Goal: Communication & Community: Answer question/provide support

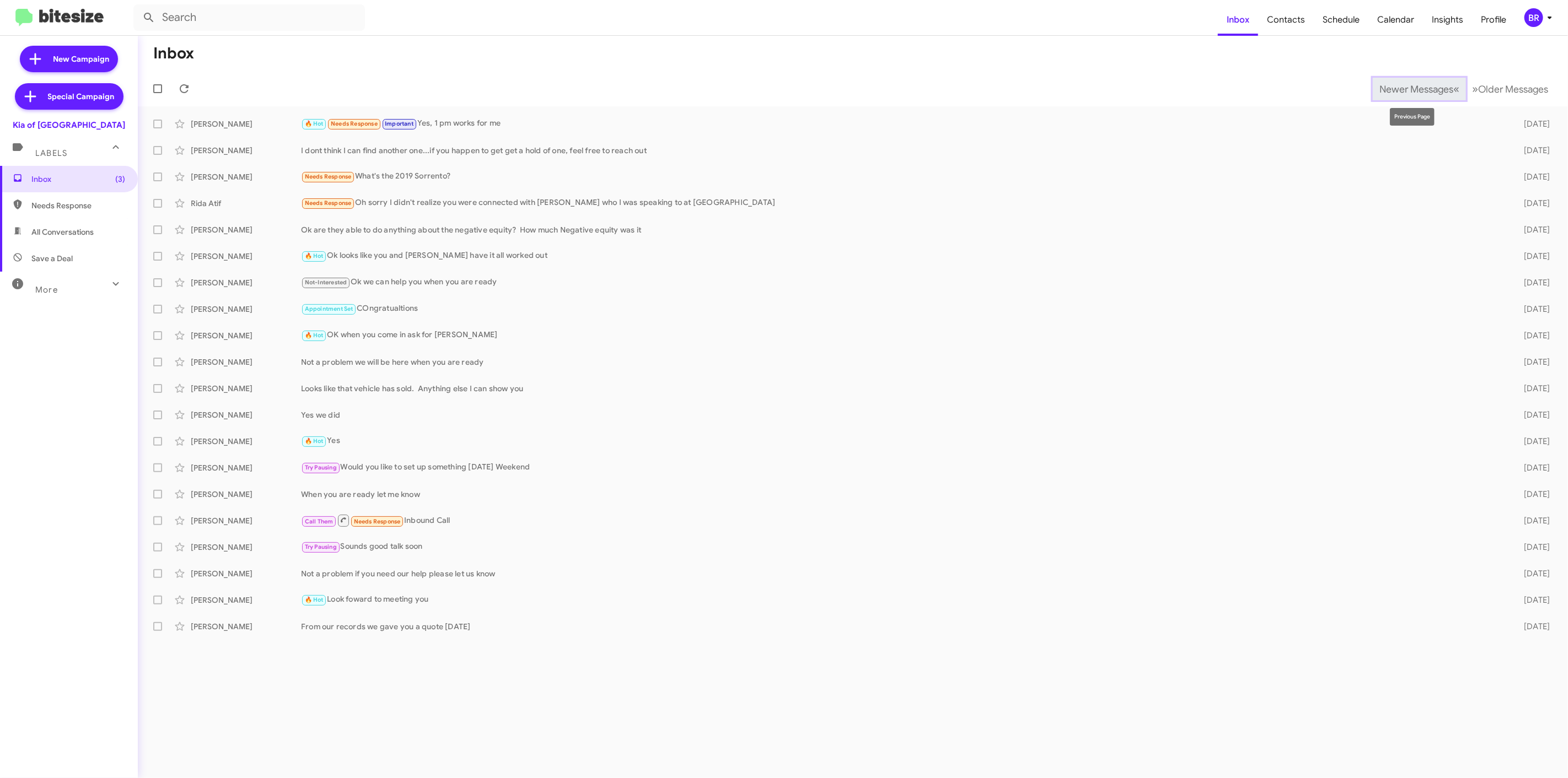
click at [1417, 91] on span "Newer Messages" at bounding box center [1416, 89] width 74 height 12
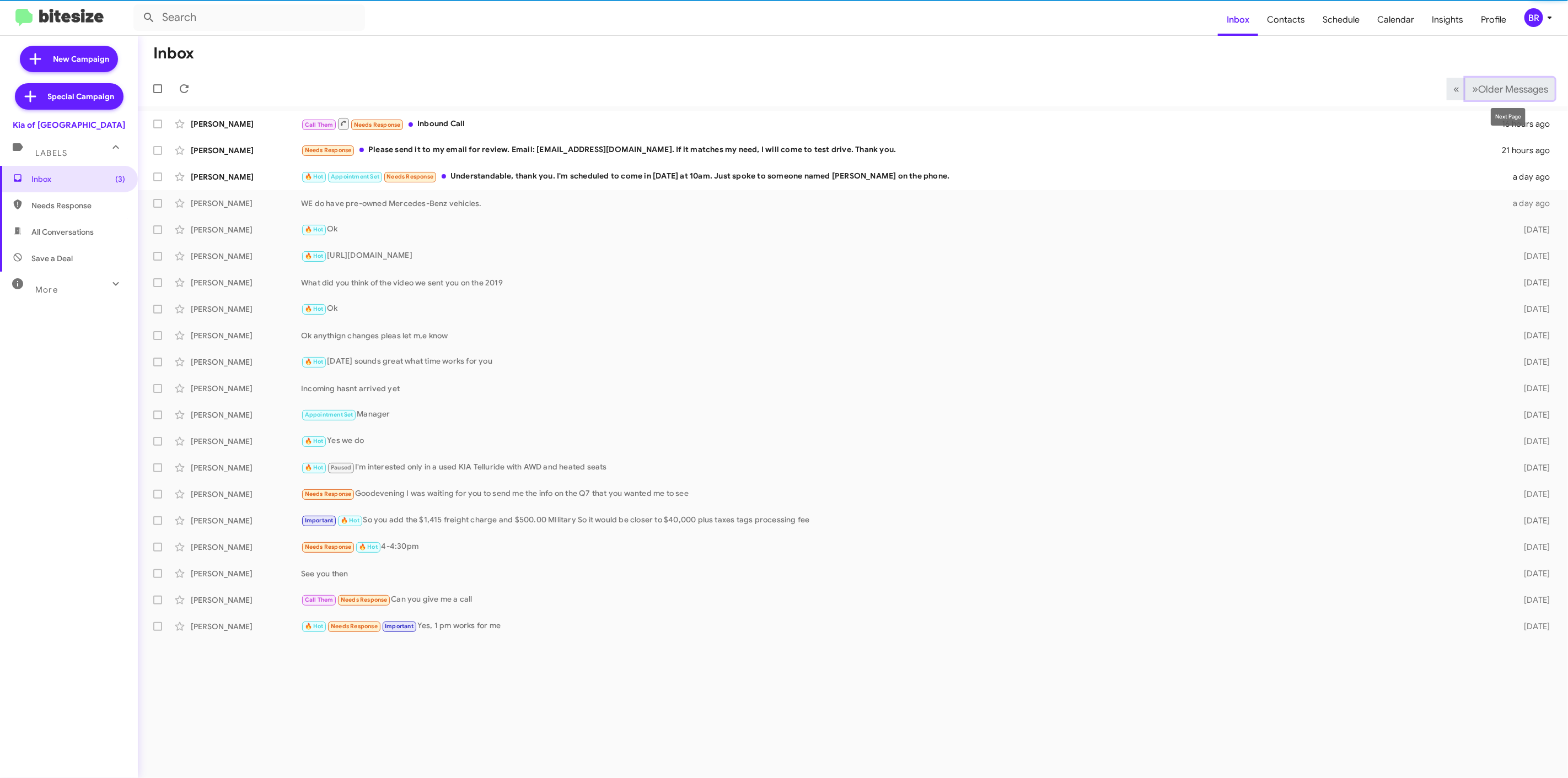
click at [1546, 78] on button "» Next Older Messages" at bounding box center [1510, 89] width 89 height 22
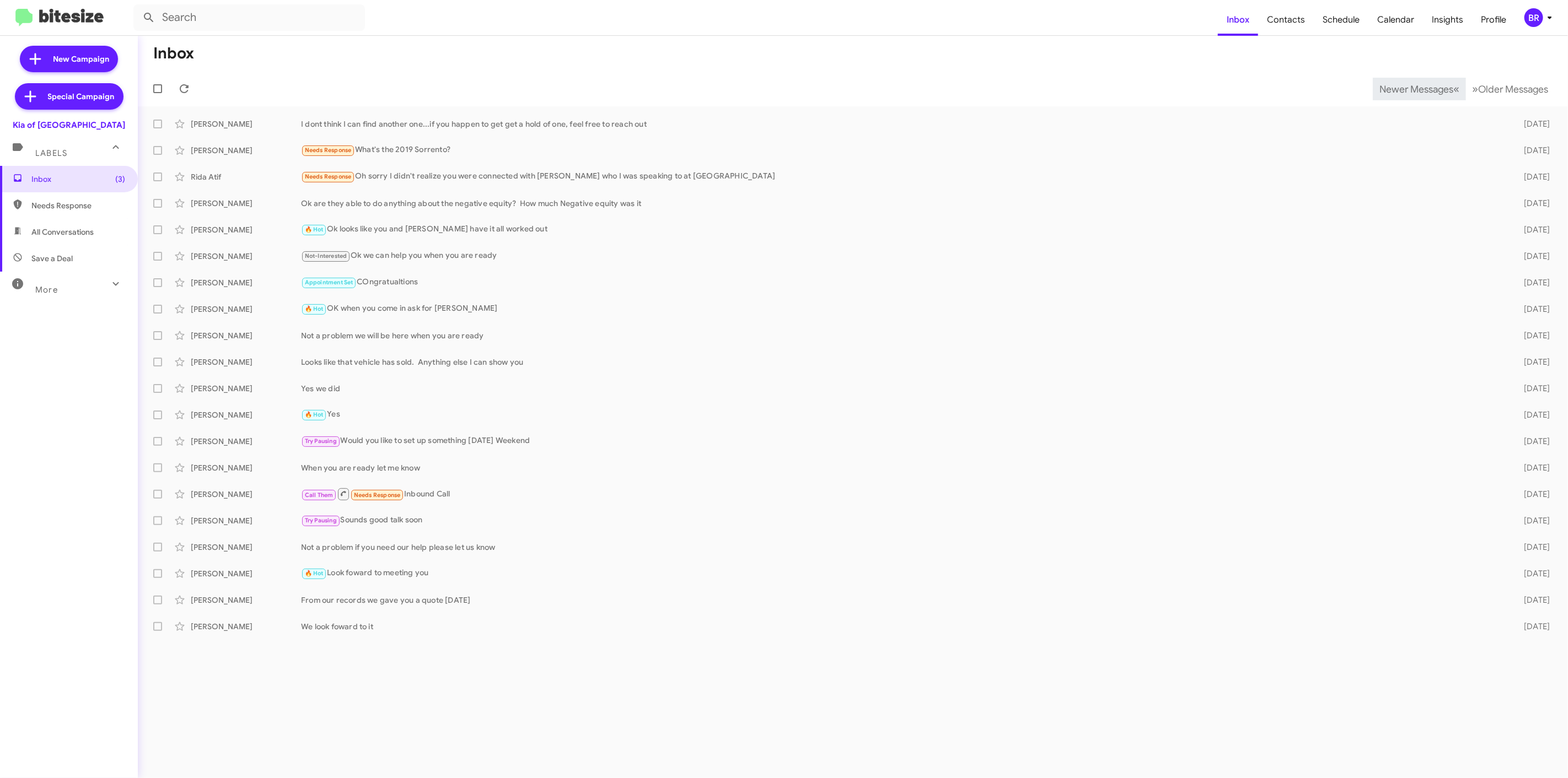
click at [1408, 89] on span "Newer Messages" at bounding box center [1416, 89] width 74 height 12
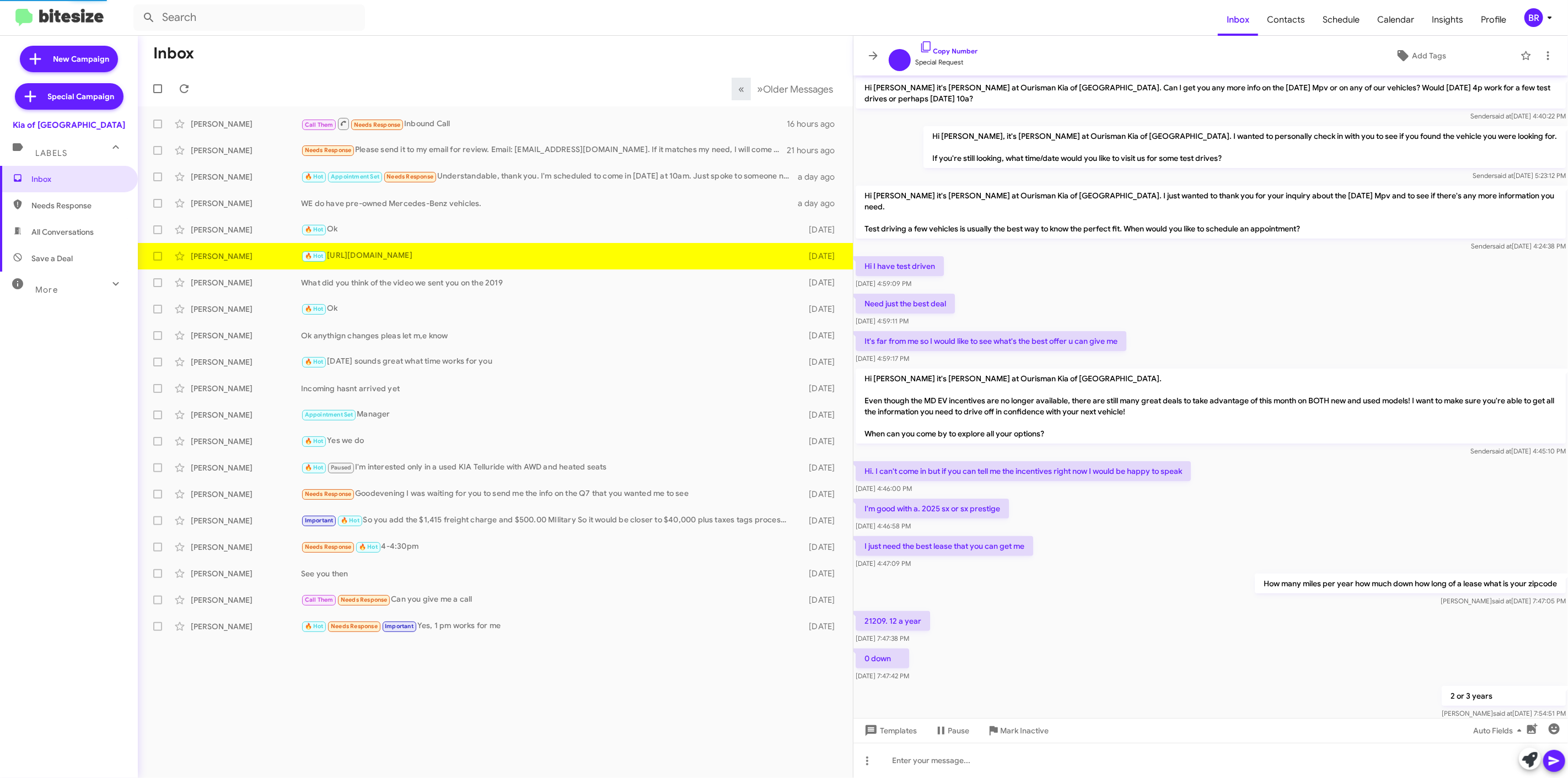
scroll to position [271, 0]
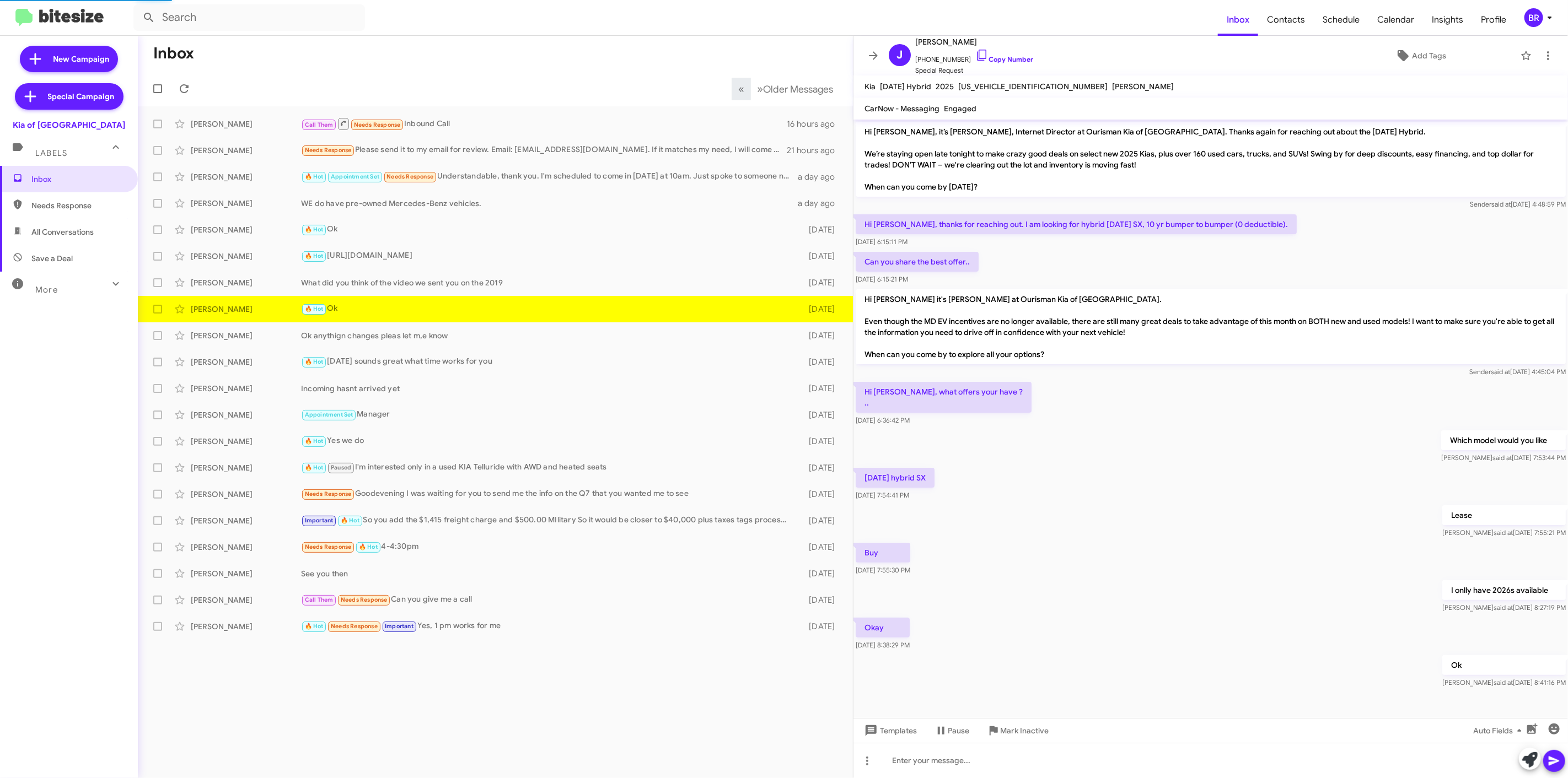
scroll to position [5, 0]
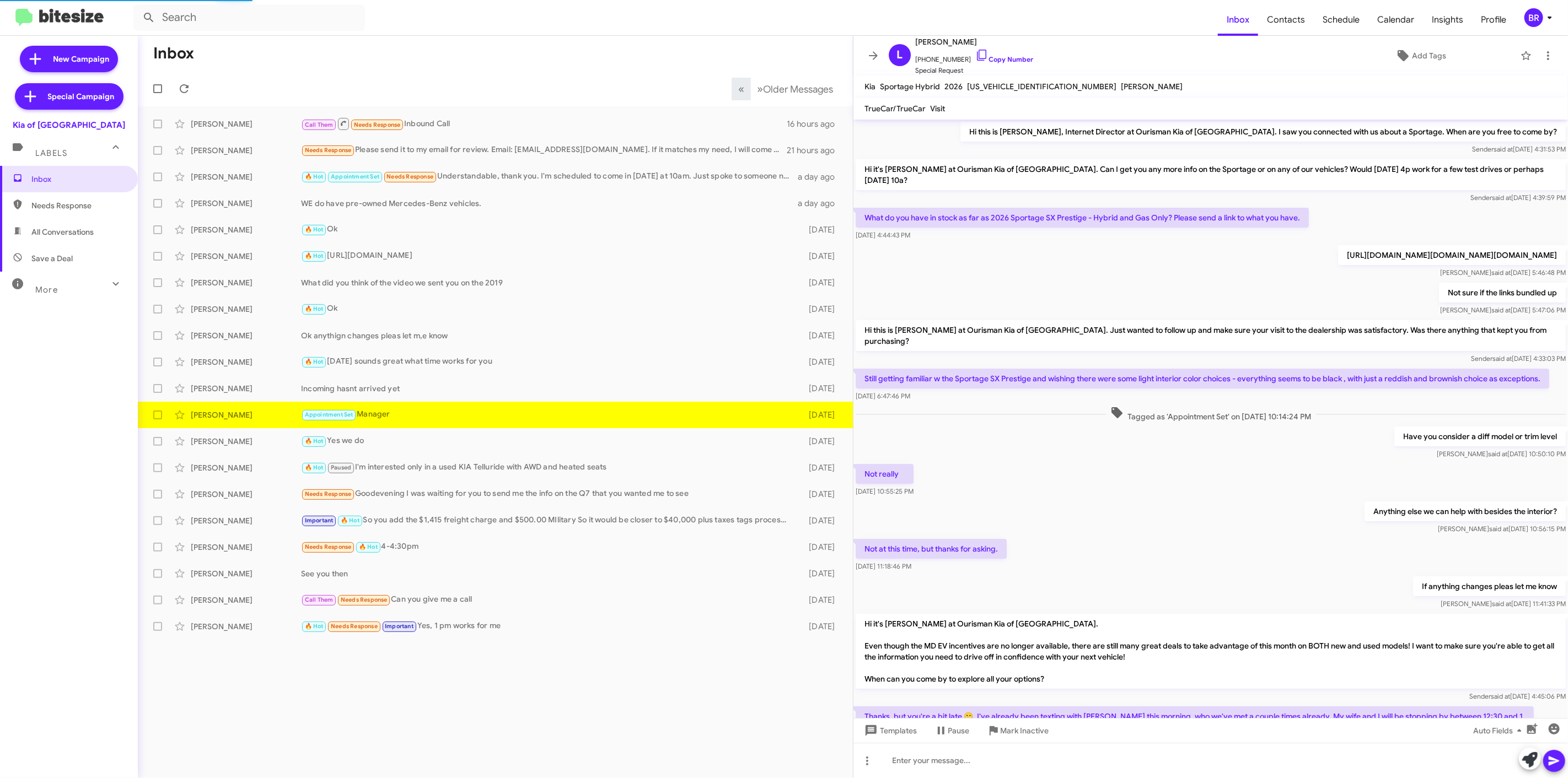
scroll to position [105, 0]
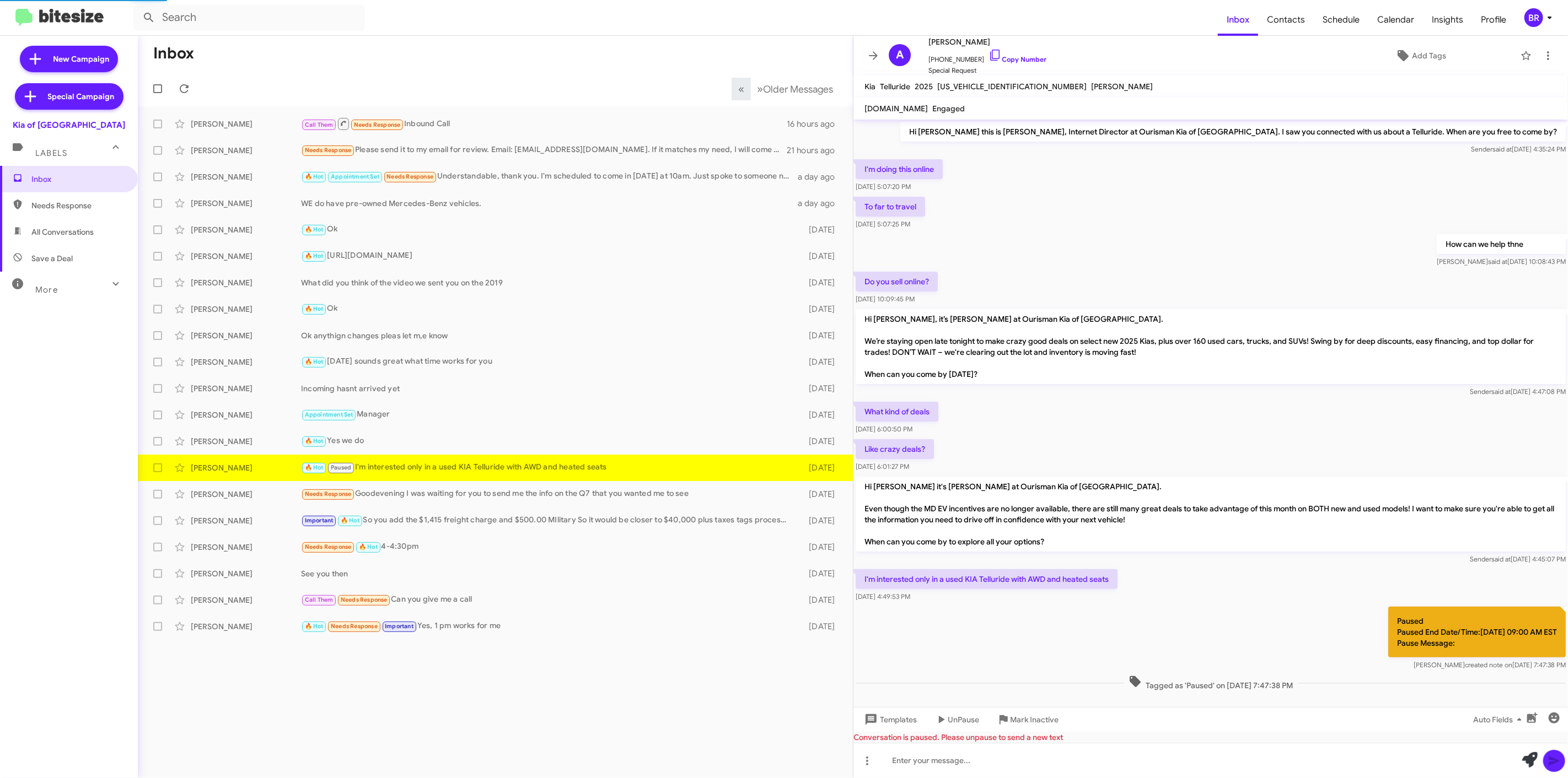
scroll to position [18, 0]
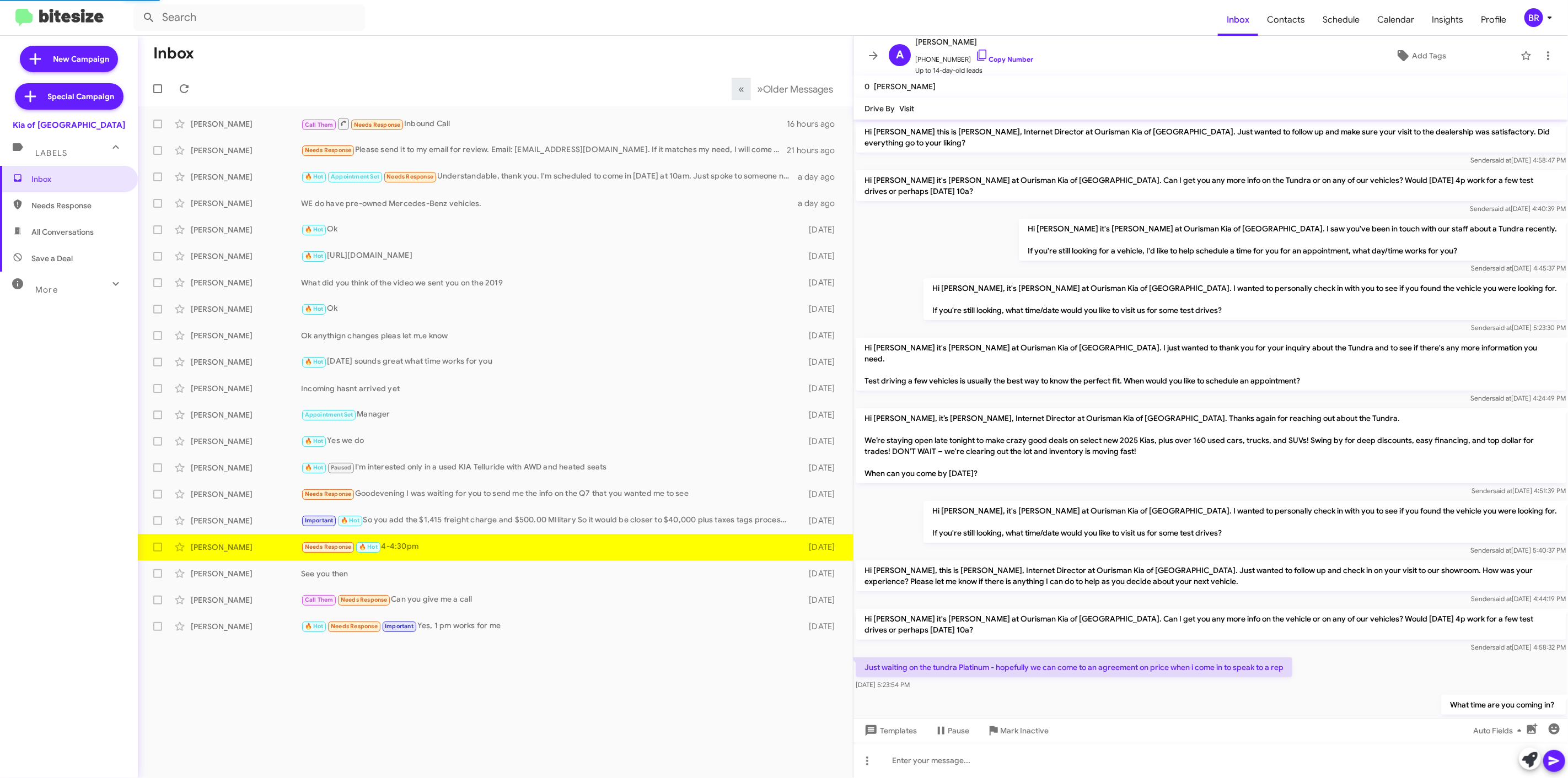
scroll to position [26, 0]
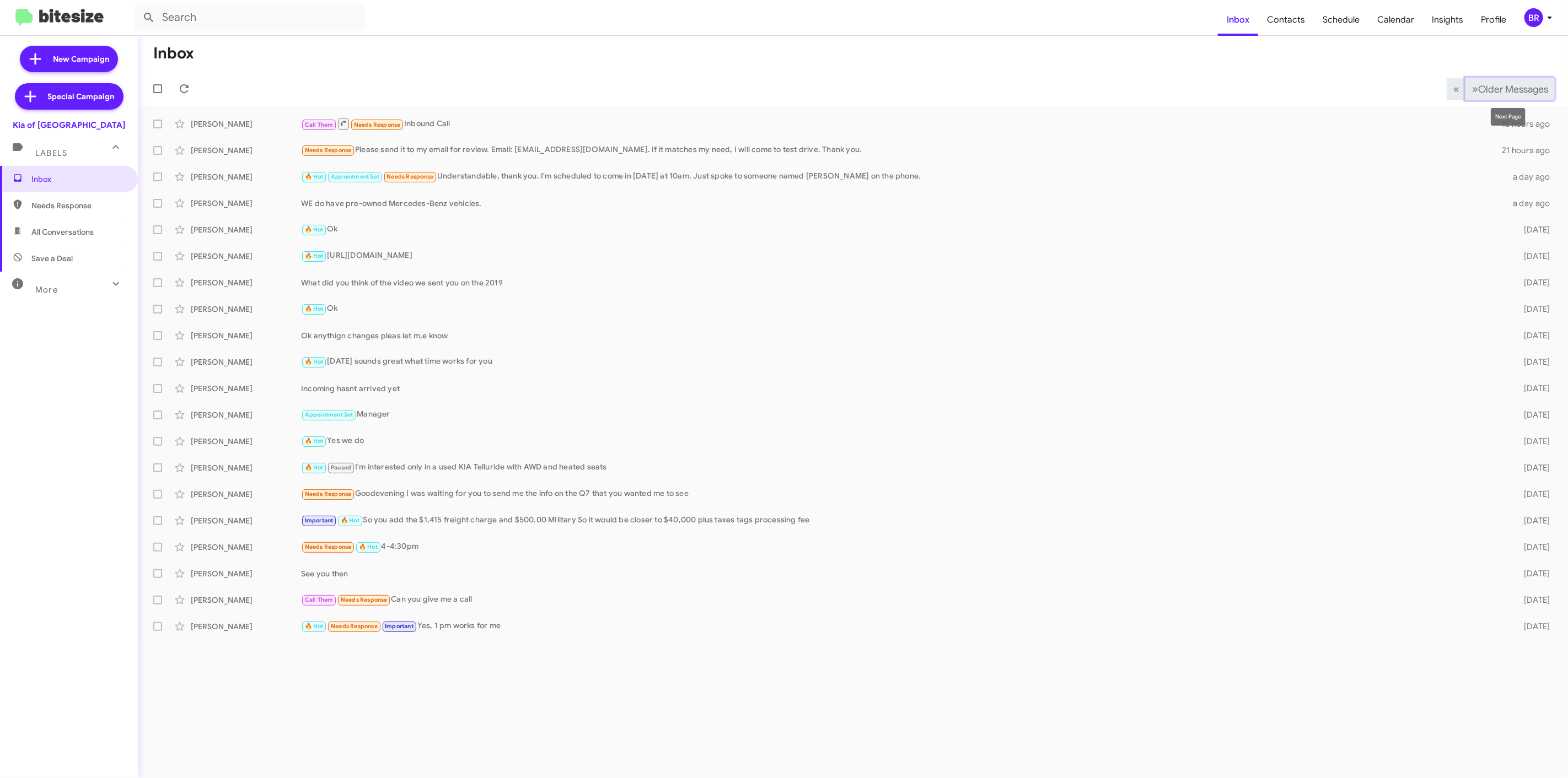
click at [1480, 93] on span "Older Messages" at bounding box center [1513, 89] width 70 height 12
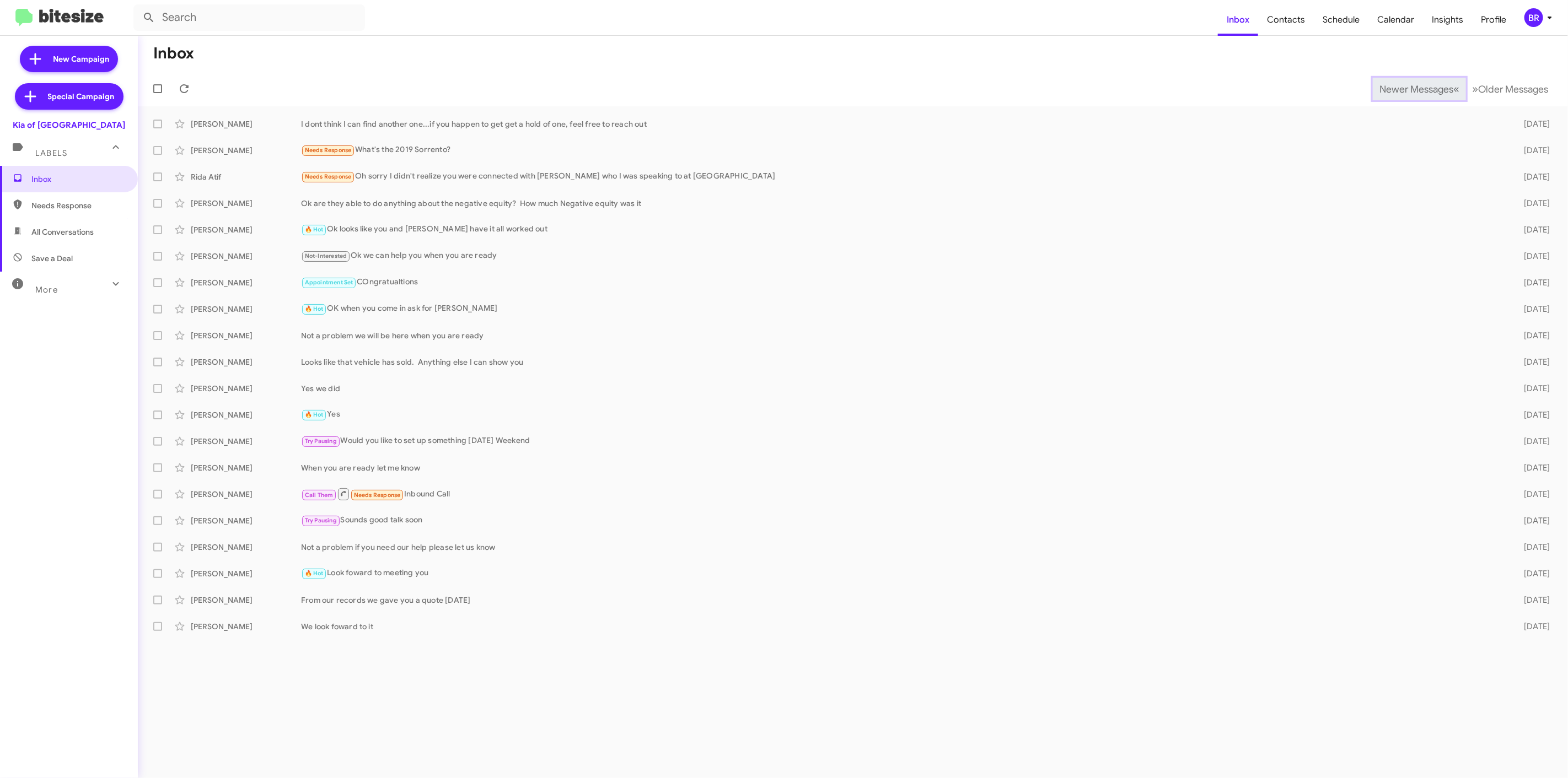
click at [1408, 89] on span "Newer Messages" at bounding box center [1416, 89] width 74 height 12
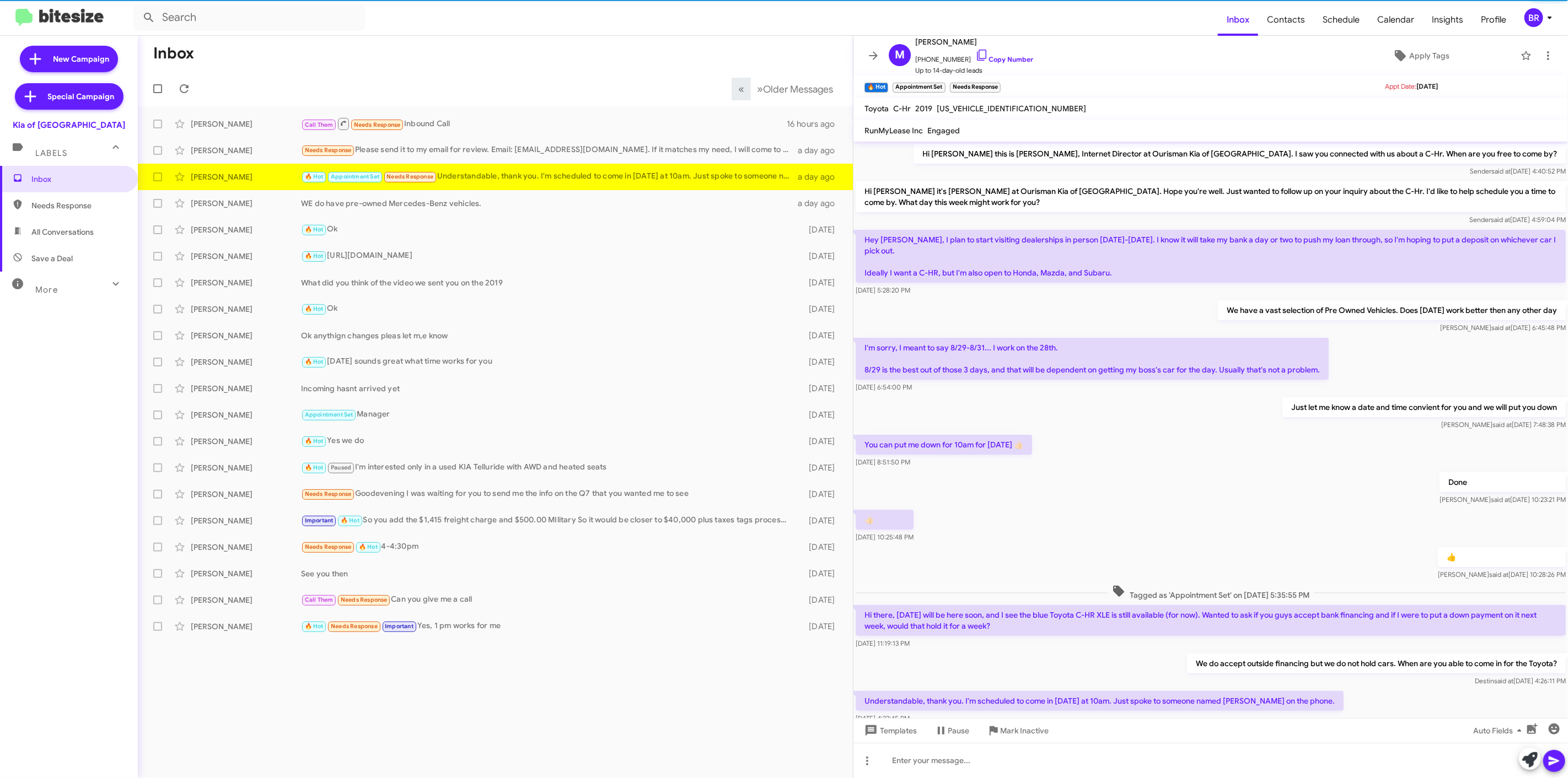
scroll to position [24, 0]
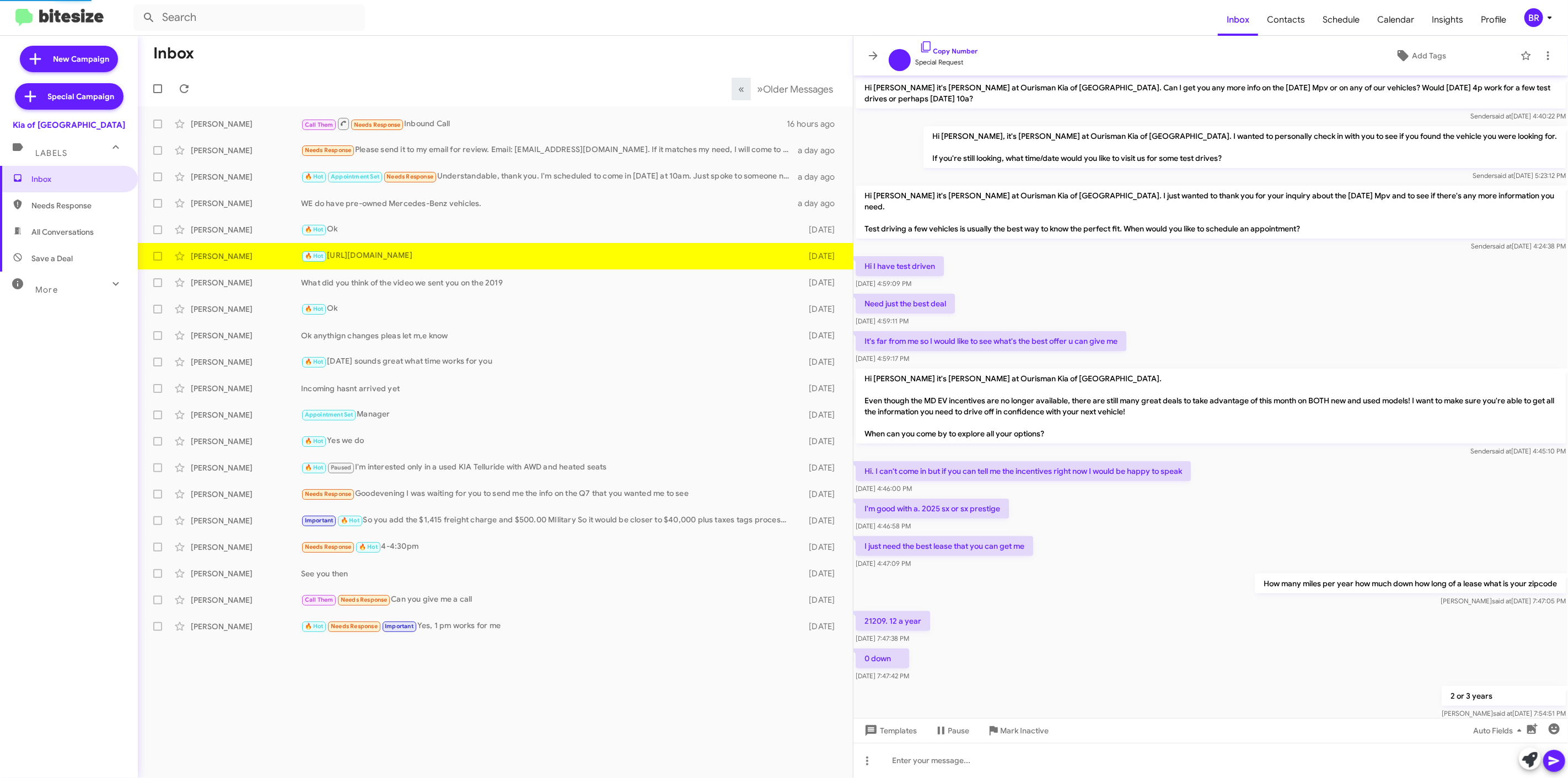
scroll to position [271, 0]
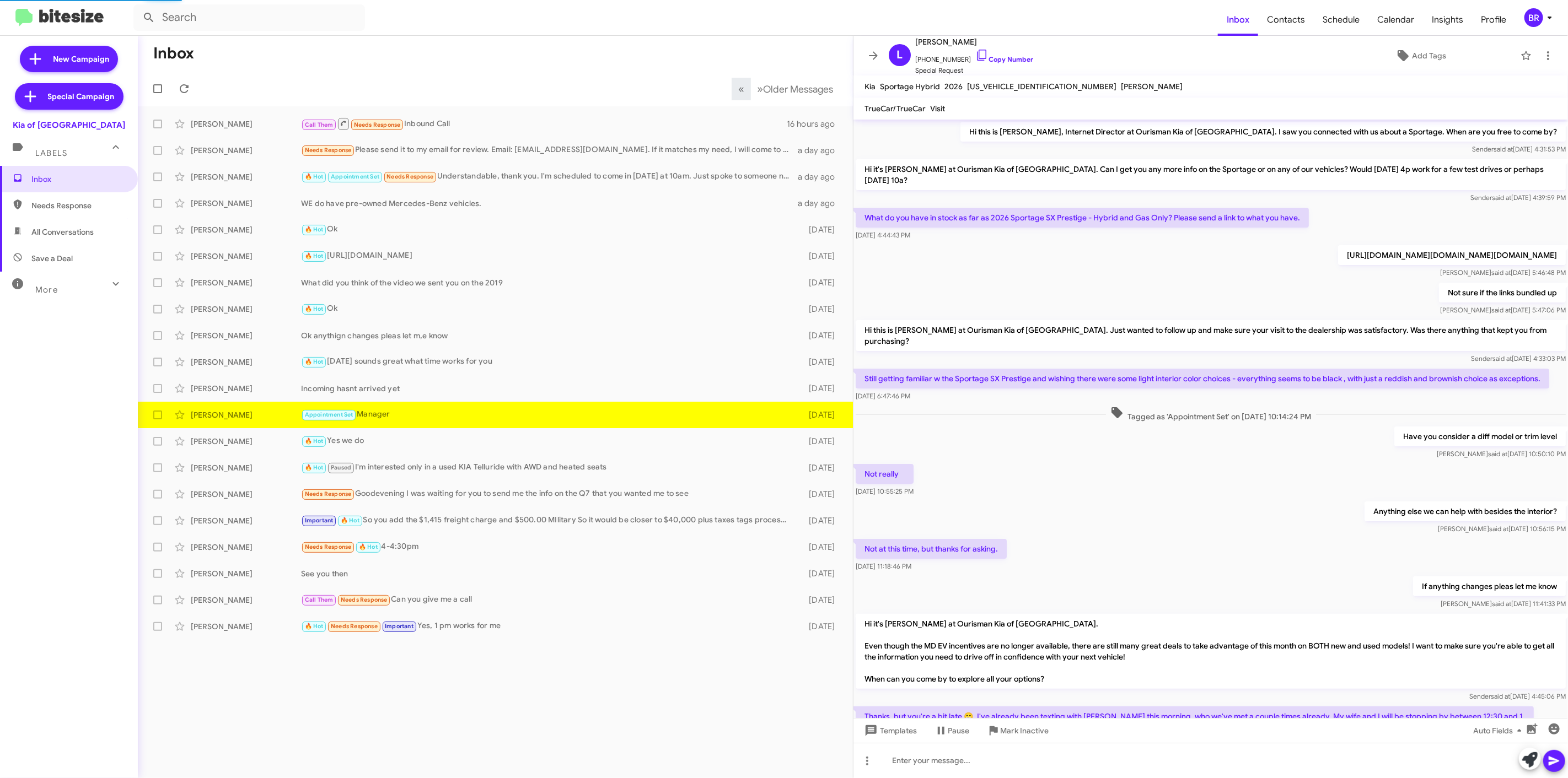
scroll to position [105, 0]
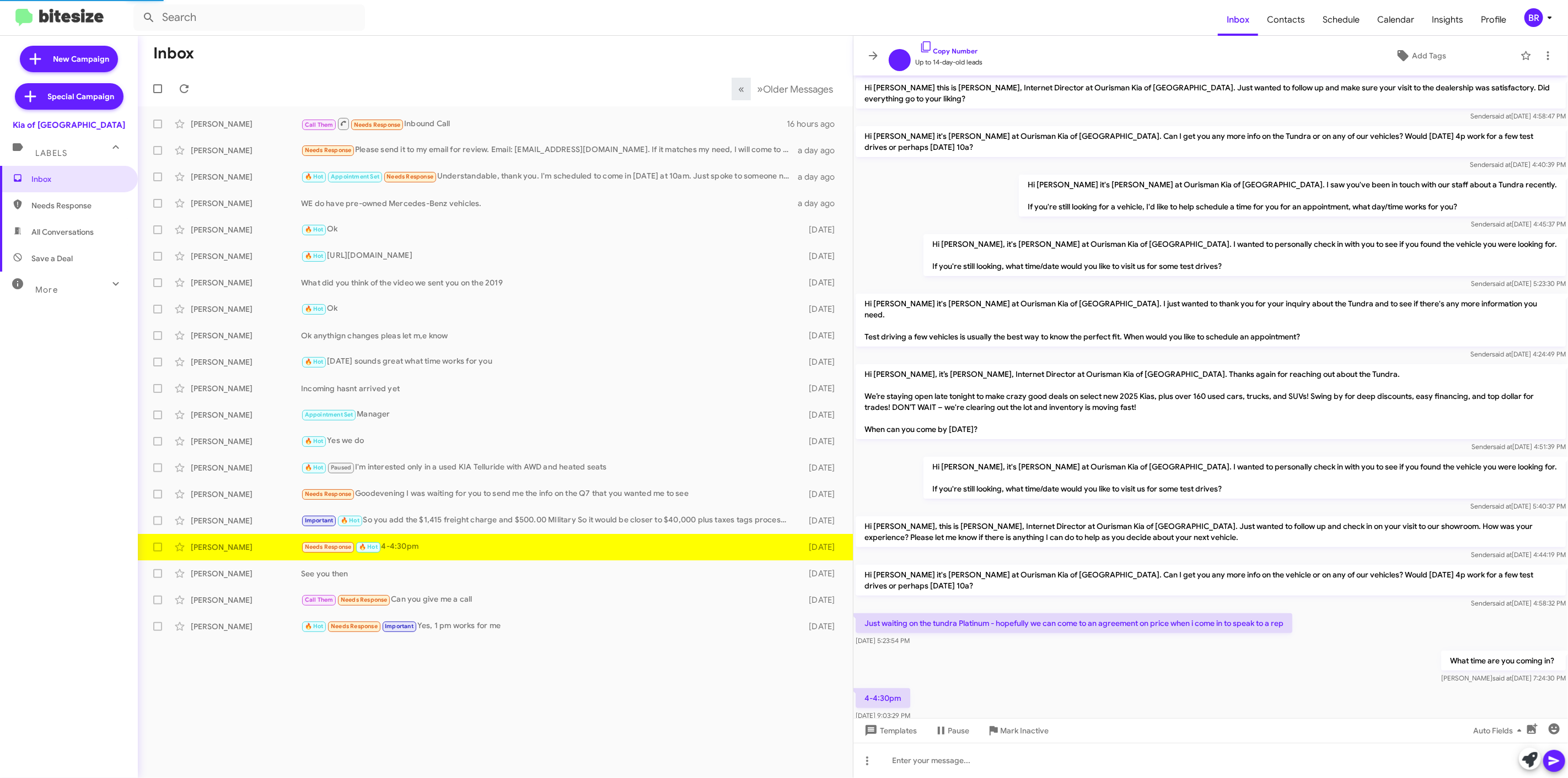
scroll to position [26, 0]
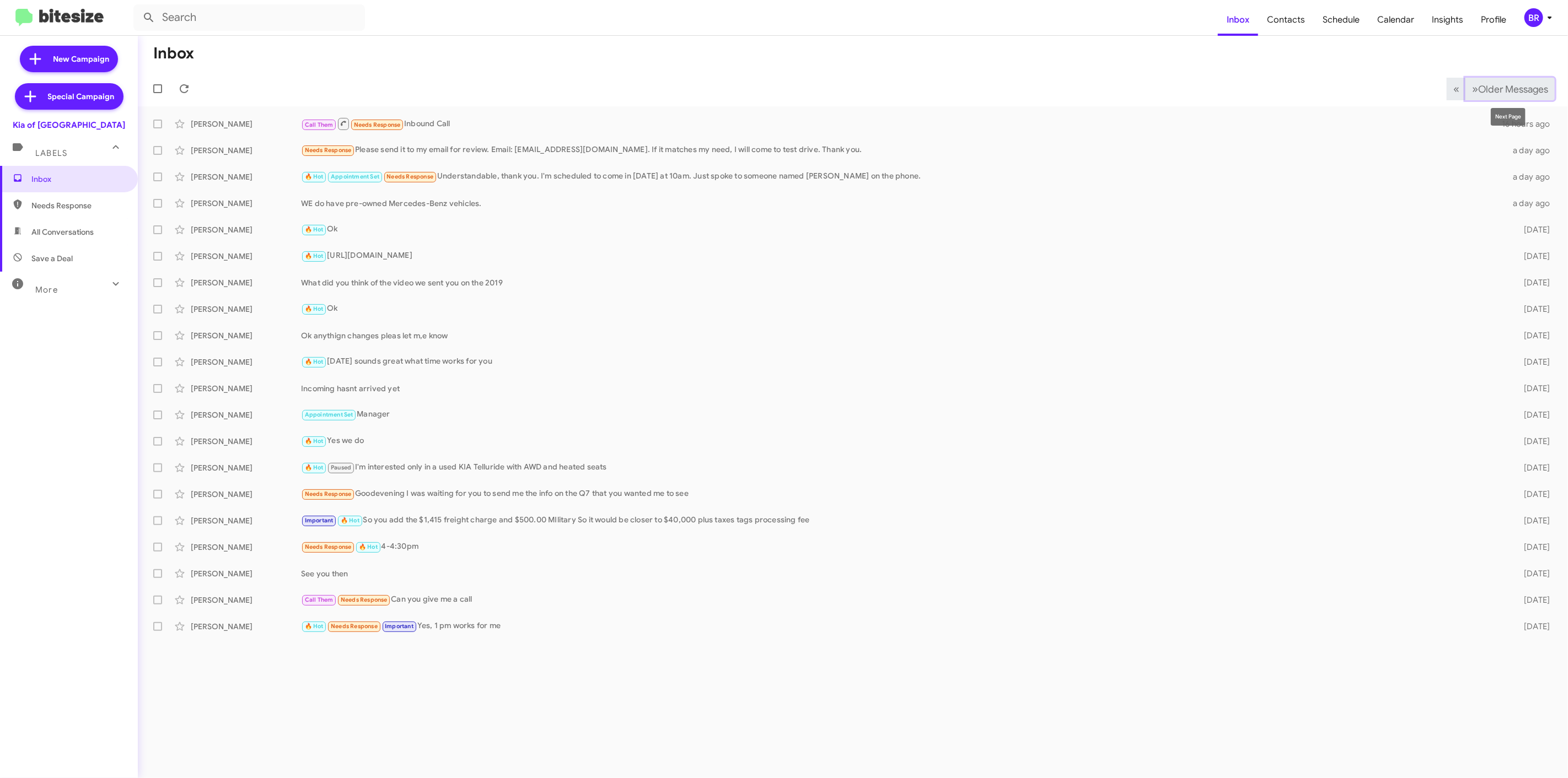
click at [1525, 90] on span "Older Messages" at bounding box center [1513, 89] width 70 height 12
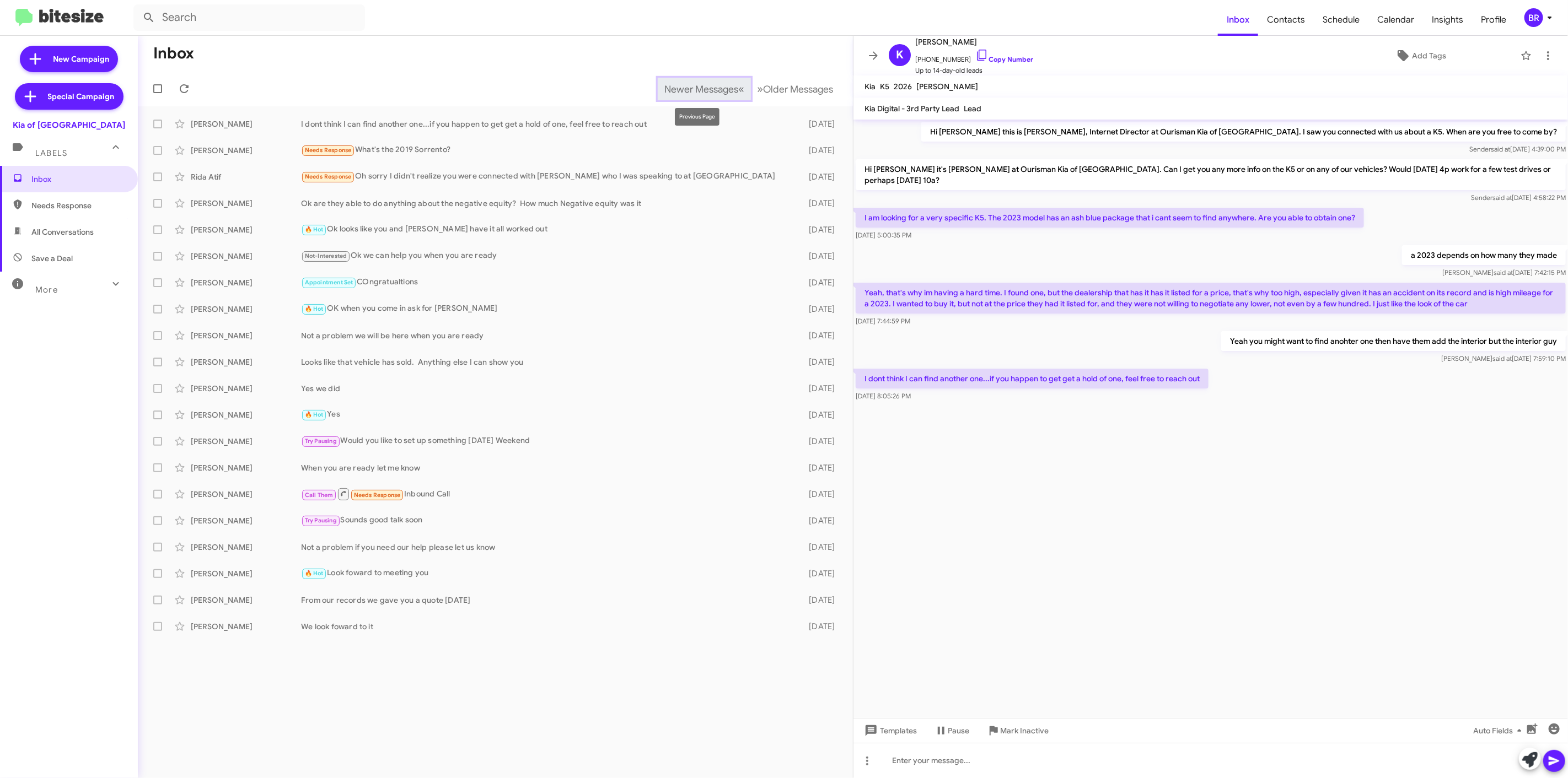
click at [716, 85] on span "Newer Messages" at bounding box center [701, 89] width 74 height 12
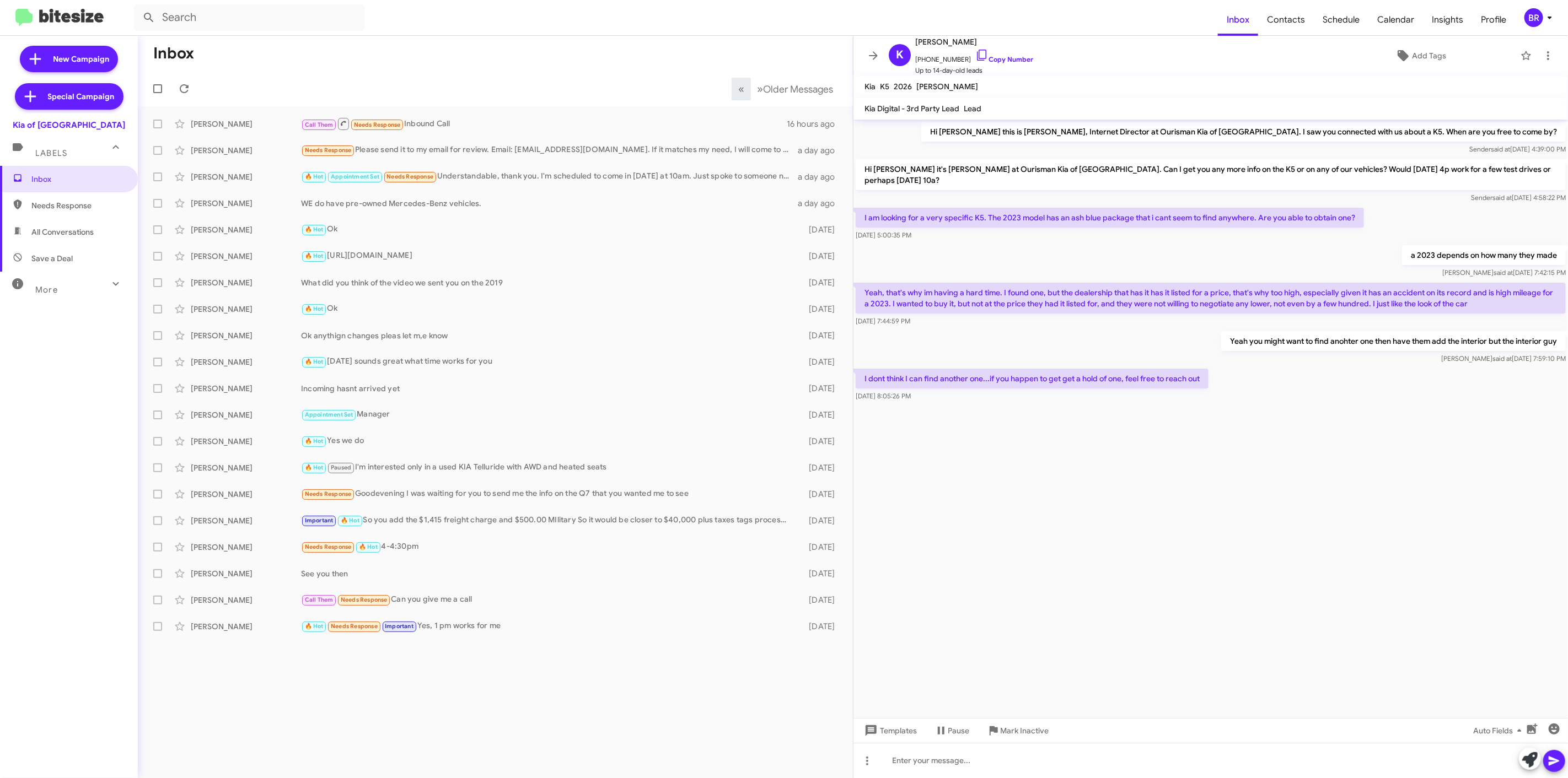
click at [557, 44] on mat-toolbar-row "Inbox" at bounding box center [496, 53] width 715 height 35
click at [875, 49] on icon at bounding box center [873, 55] width 14 height 14
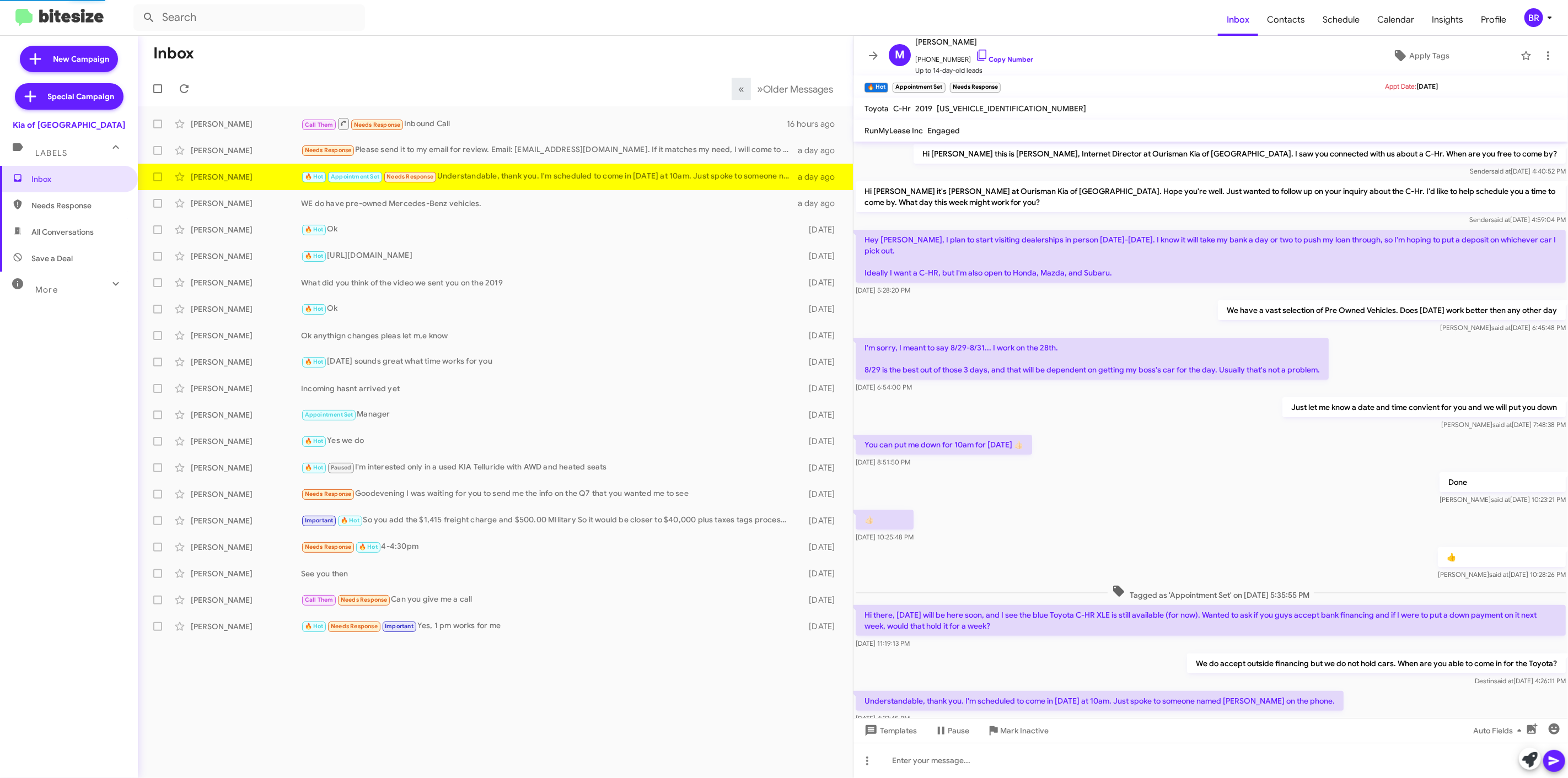
scroll to position [24, 0]
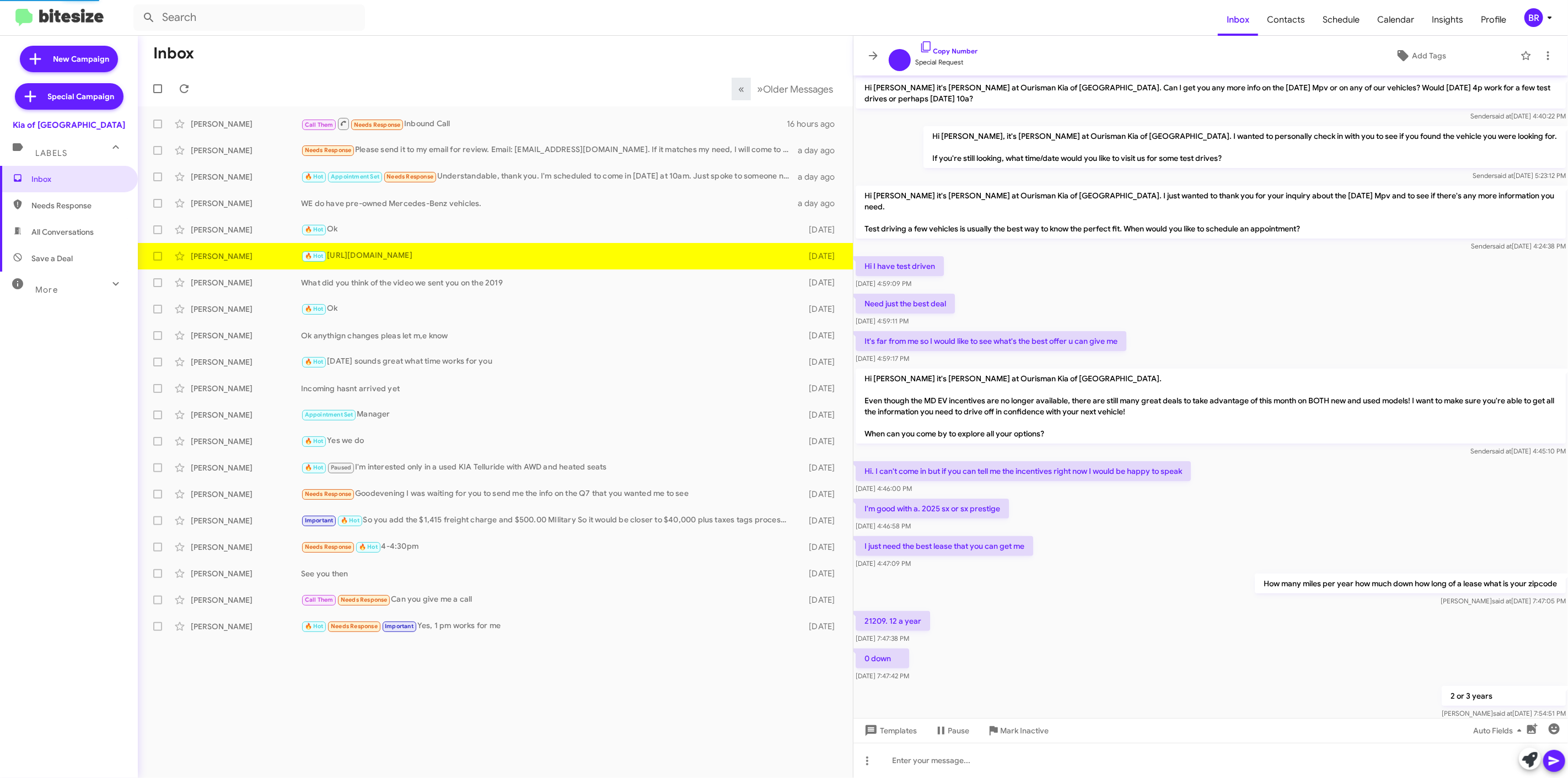
scroll to position [271, 0]
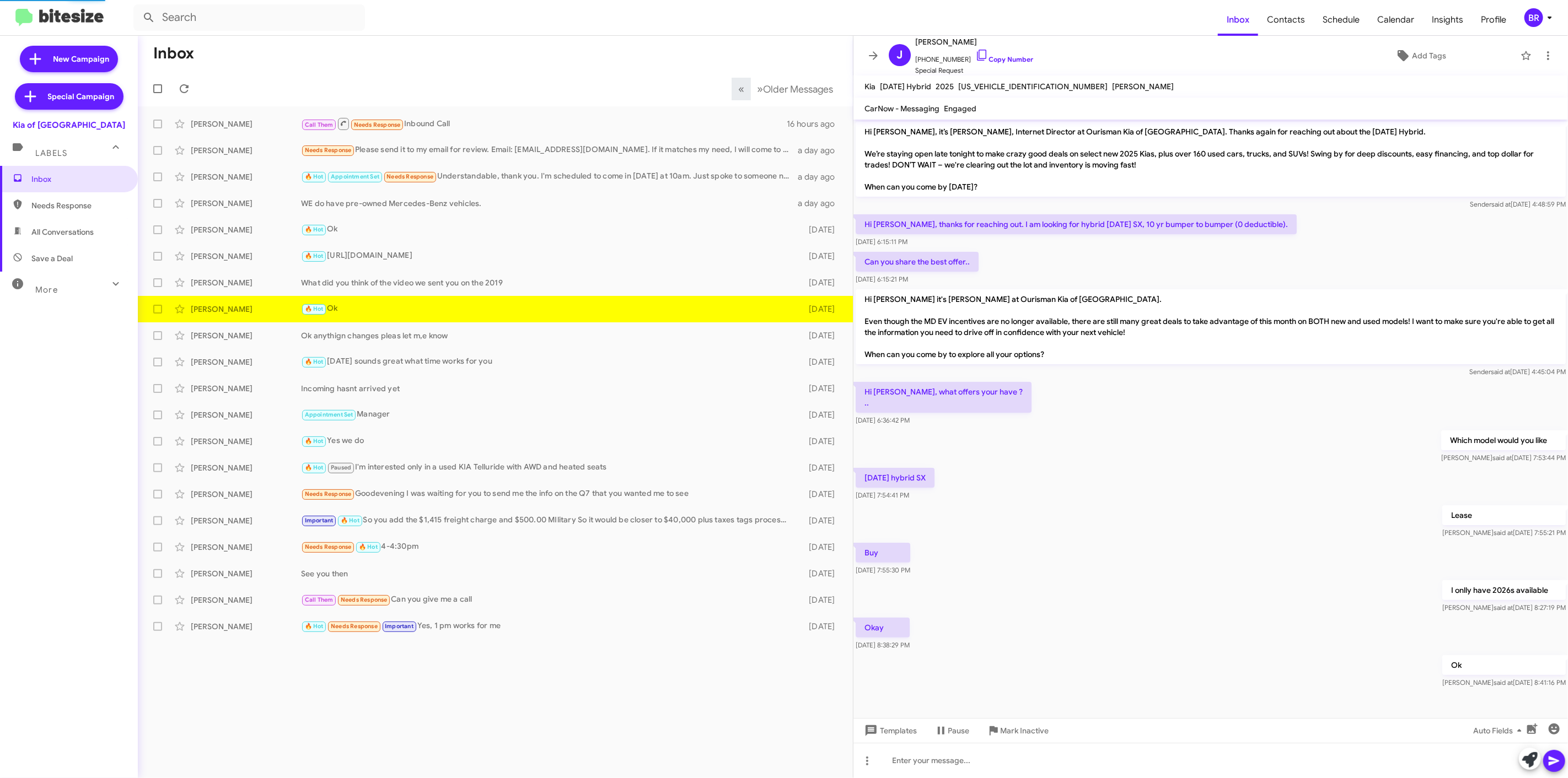
scroll to position [5, 0]
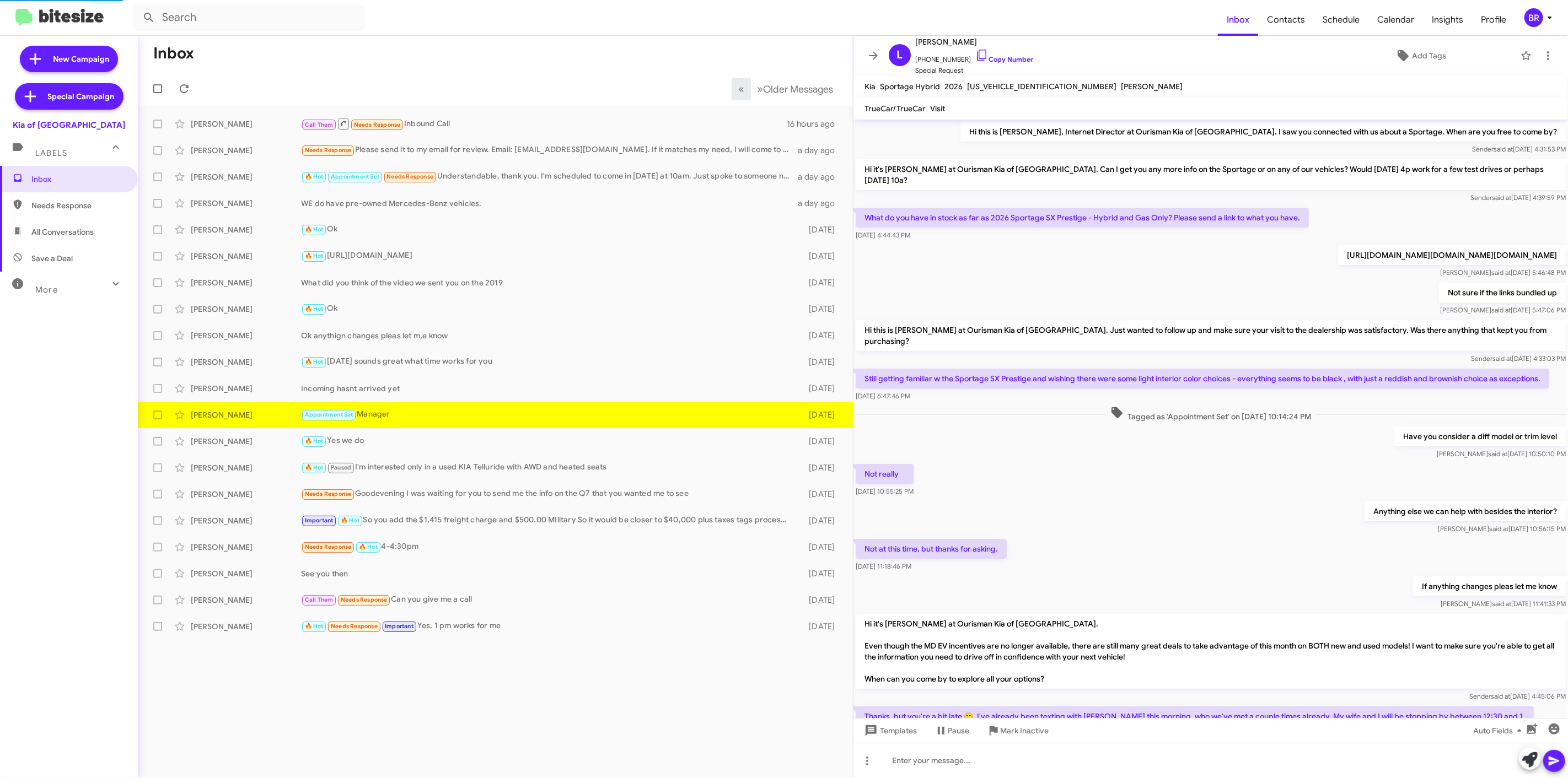
scroll to position [61, 0]
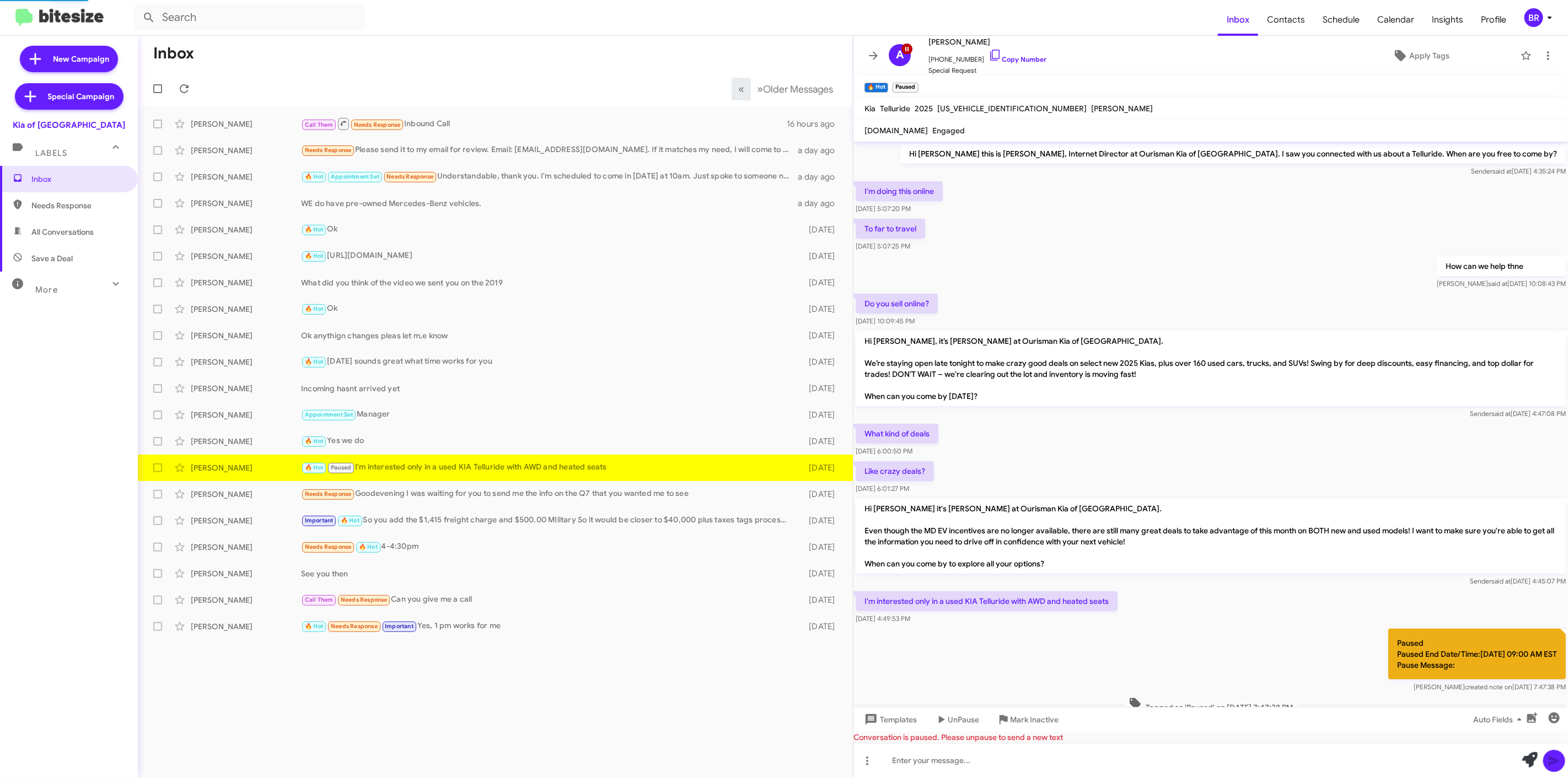
scroll to position [18, 0]
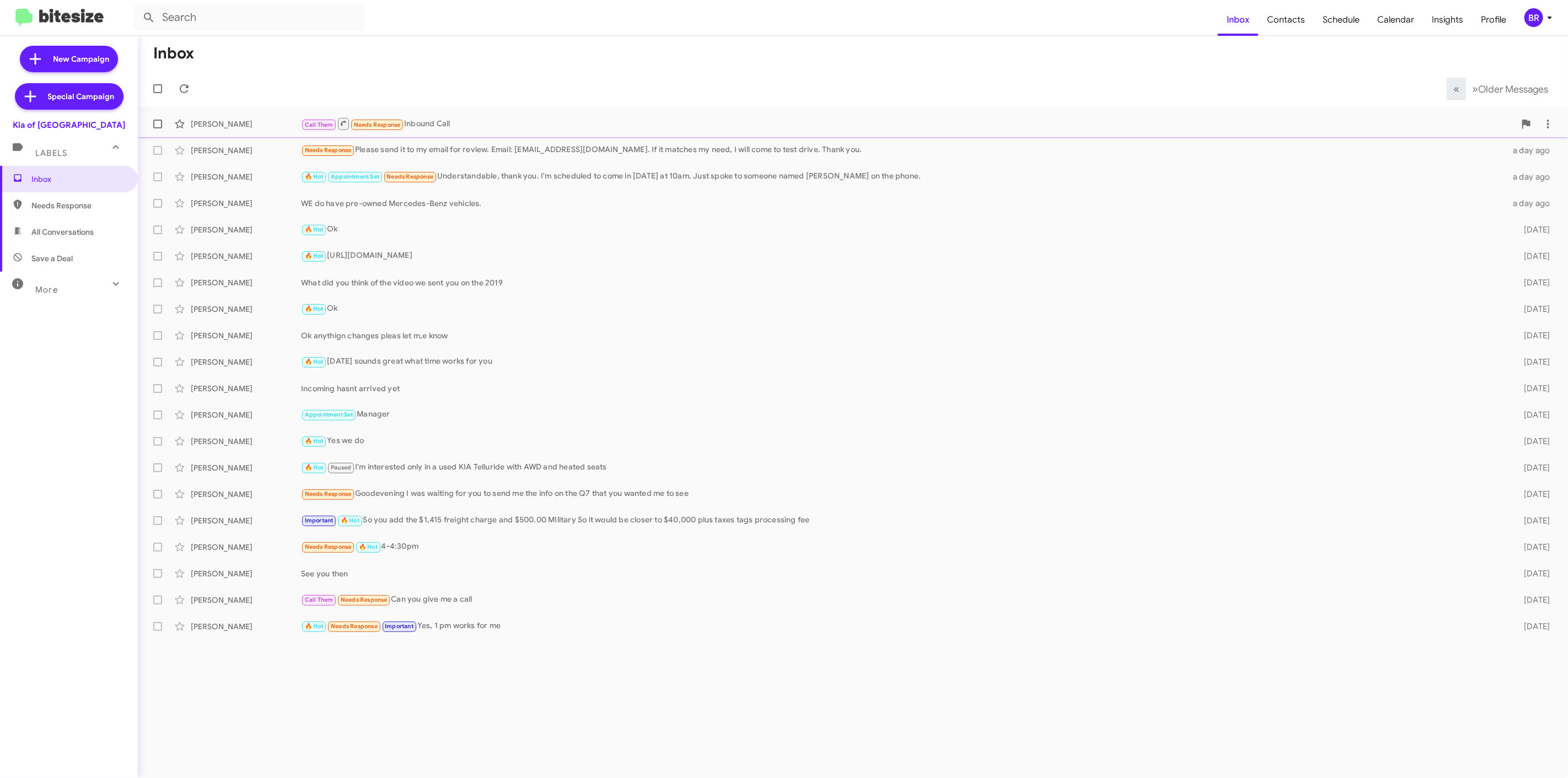
click at [159, 131] on label at bounding box center [158, 124] width 22 height 22
click at [158, 129] on input "checkbox" at bounding box center [157, 128] width 1 height 1
checkbox input "true"
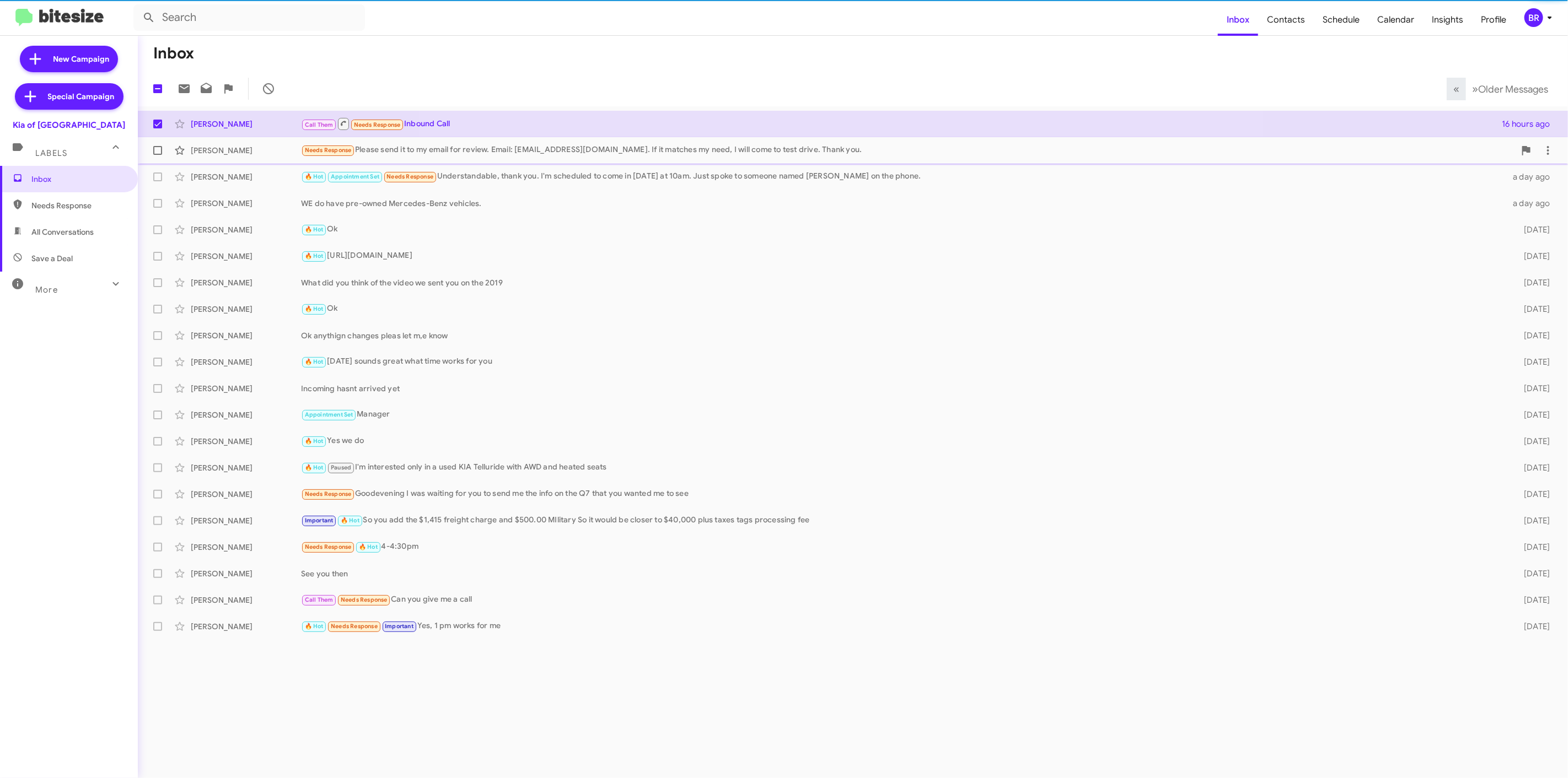
click at [153, 152] on span at bounding box center [157, 150] width 9 height 9
click at [157, 155] on input "checkbox" at bounding box center [157, 155] width 1 height 1
checkbox input "true"
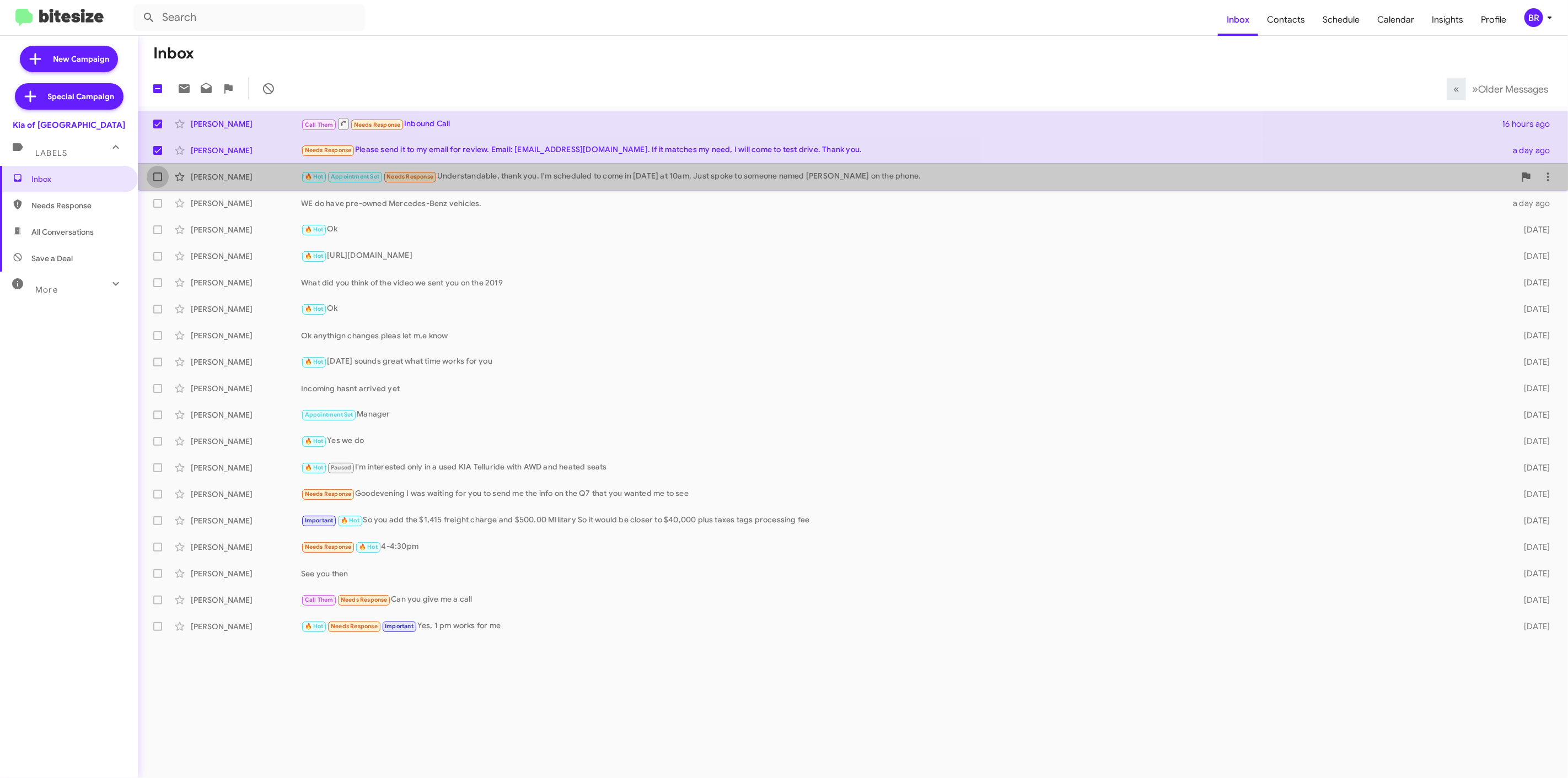
click at [156, 177] on span at bounding box center [157, 176] width 9 height 9
click at [157, 181] on input "checkbox" at bounding box center [157, 181] width 1 height 1
checkbox input "true"
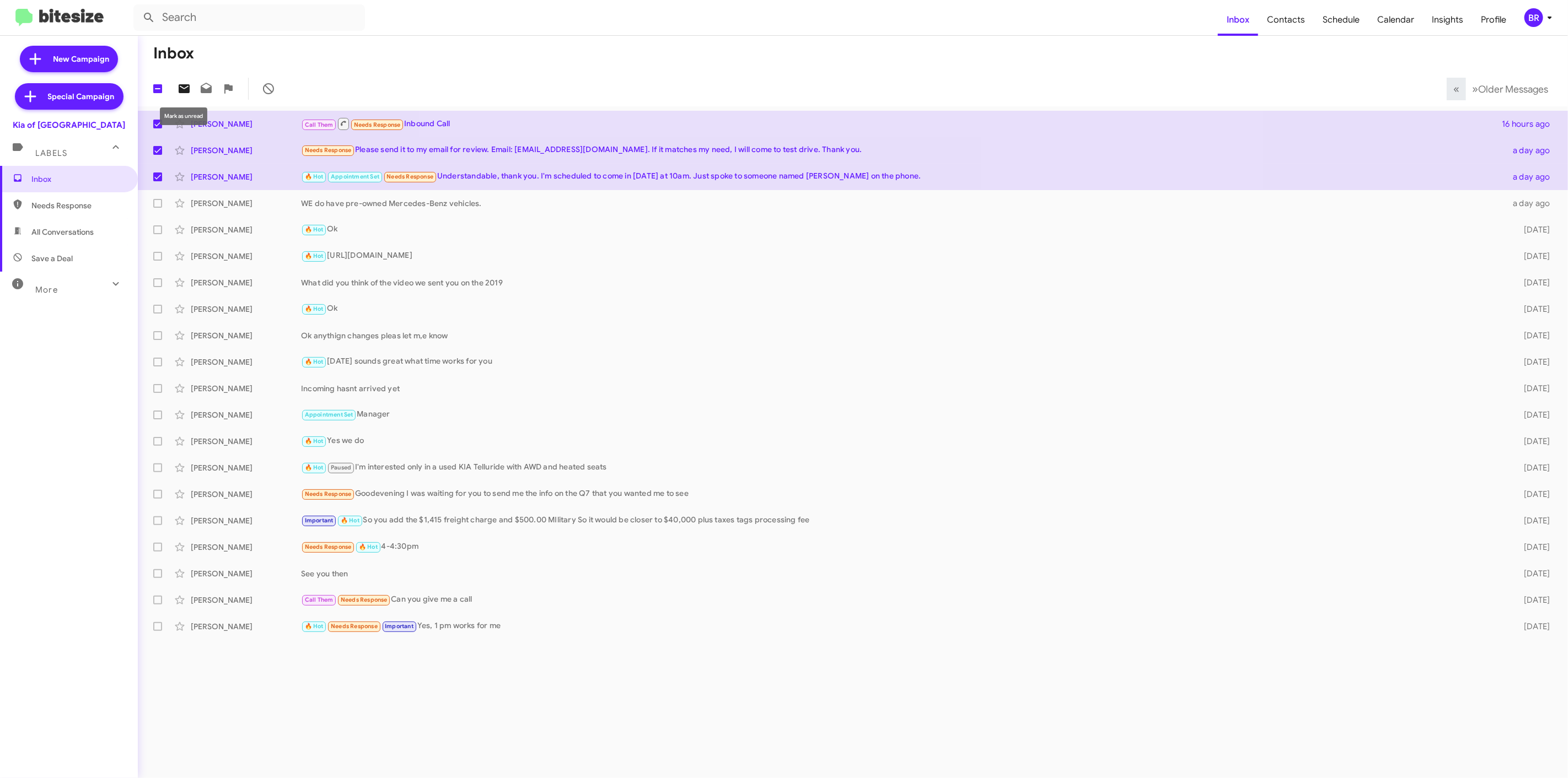
click at [184, 90] on icon at bounding box center [184, 89] width 11 height 9
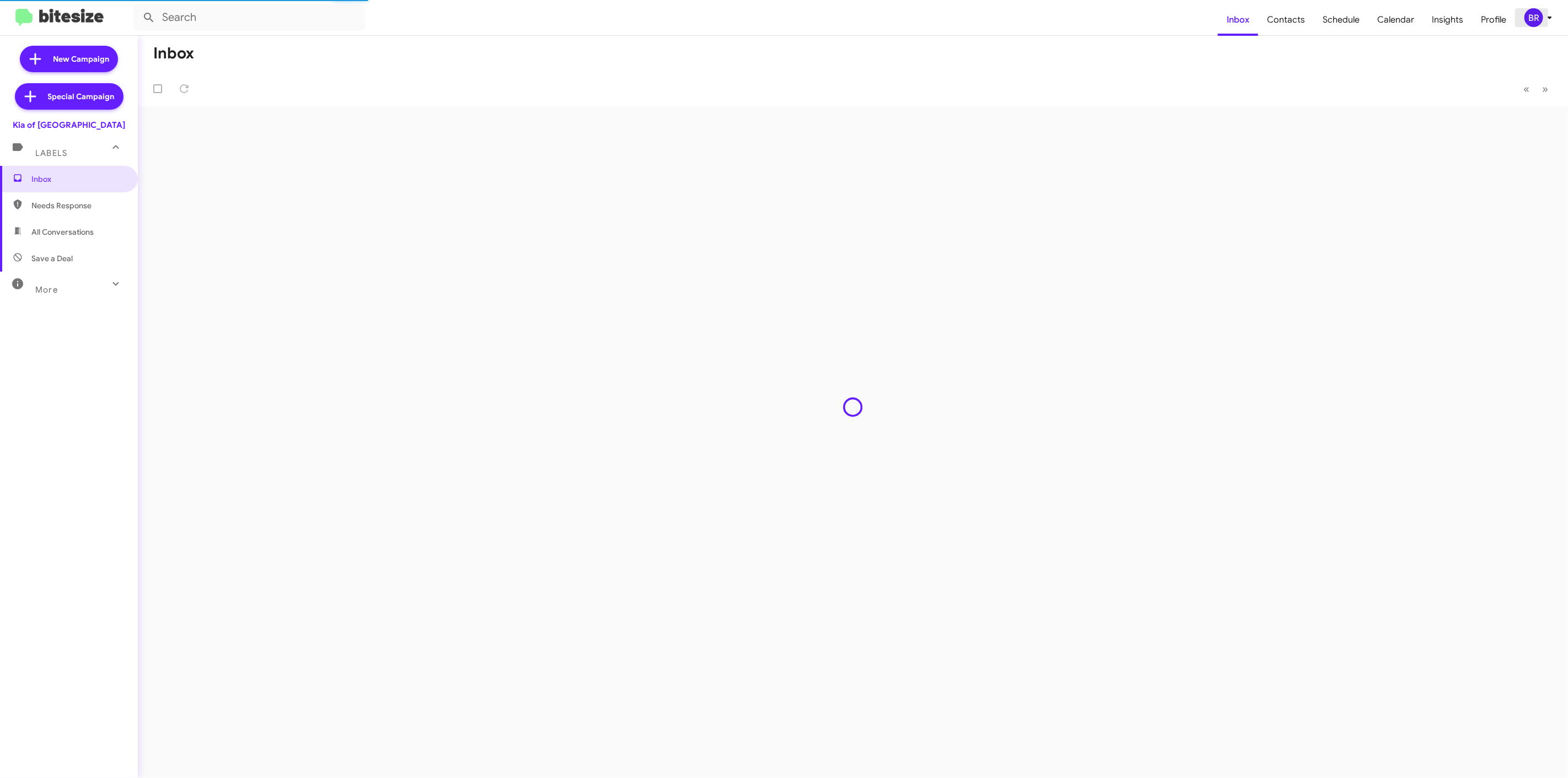
click at [1536, 20] on div "BR" at bounding box center [1533, 17] width 18 height 18
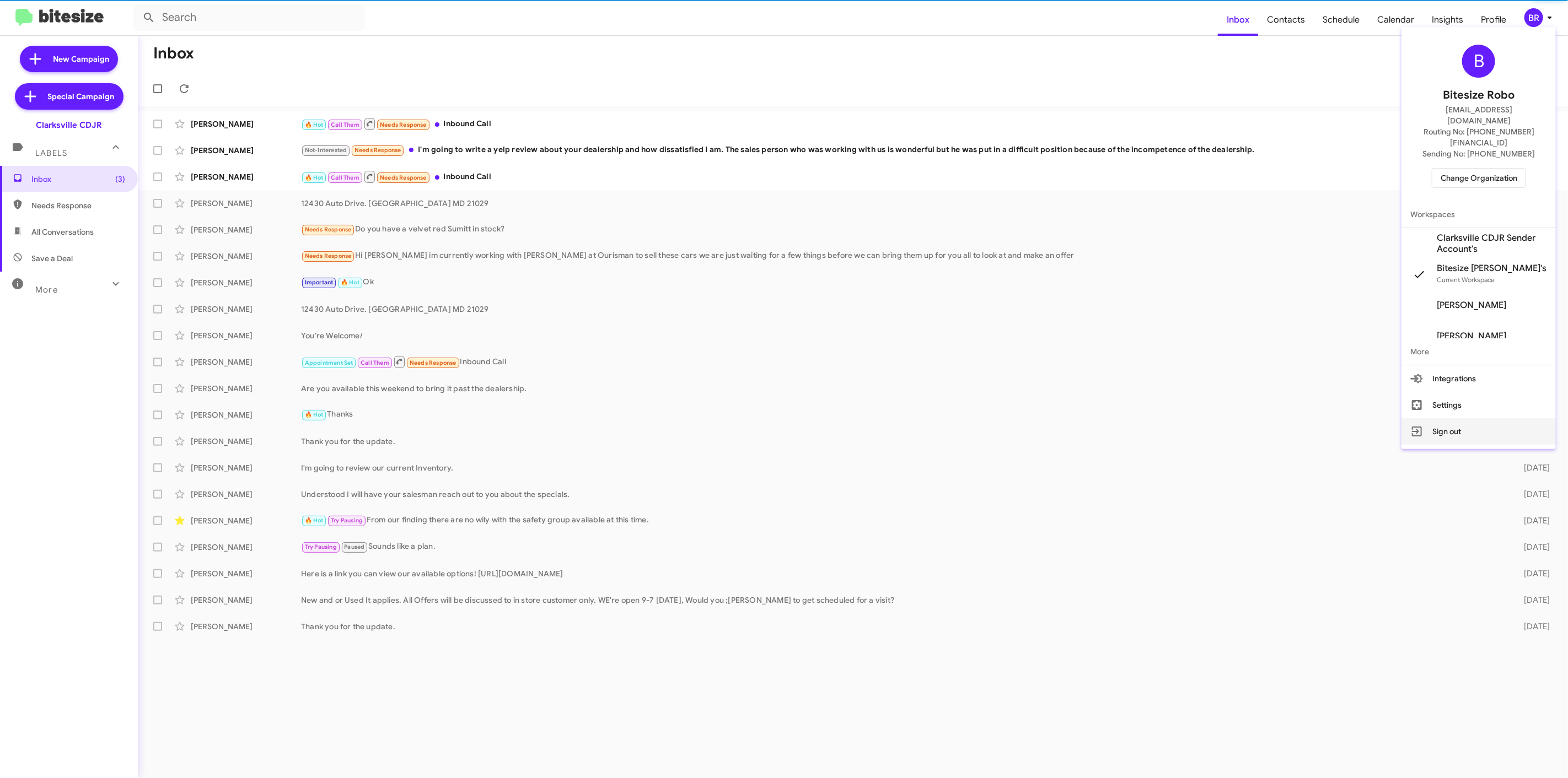
click at [1447, 418] on button "Sign out" at bounding box center [1478, 431] width 154 height 26
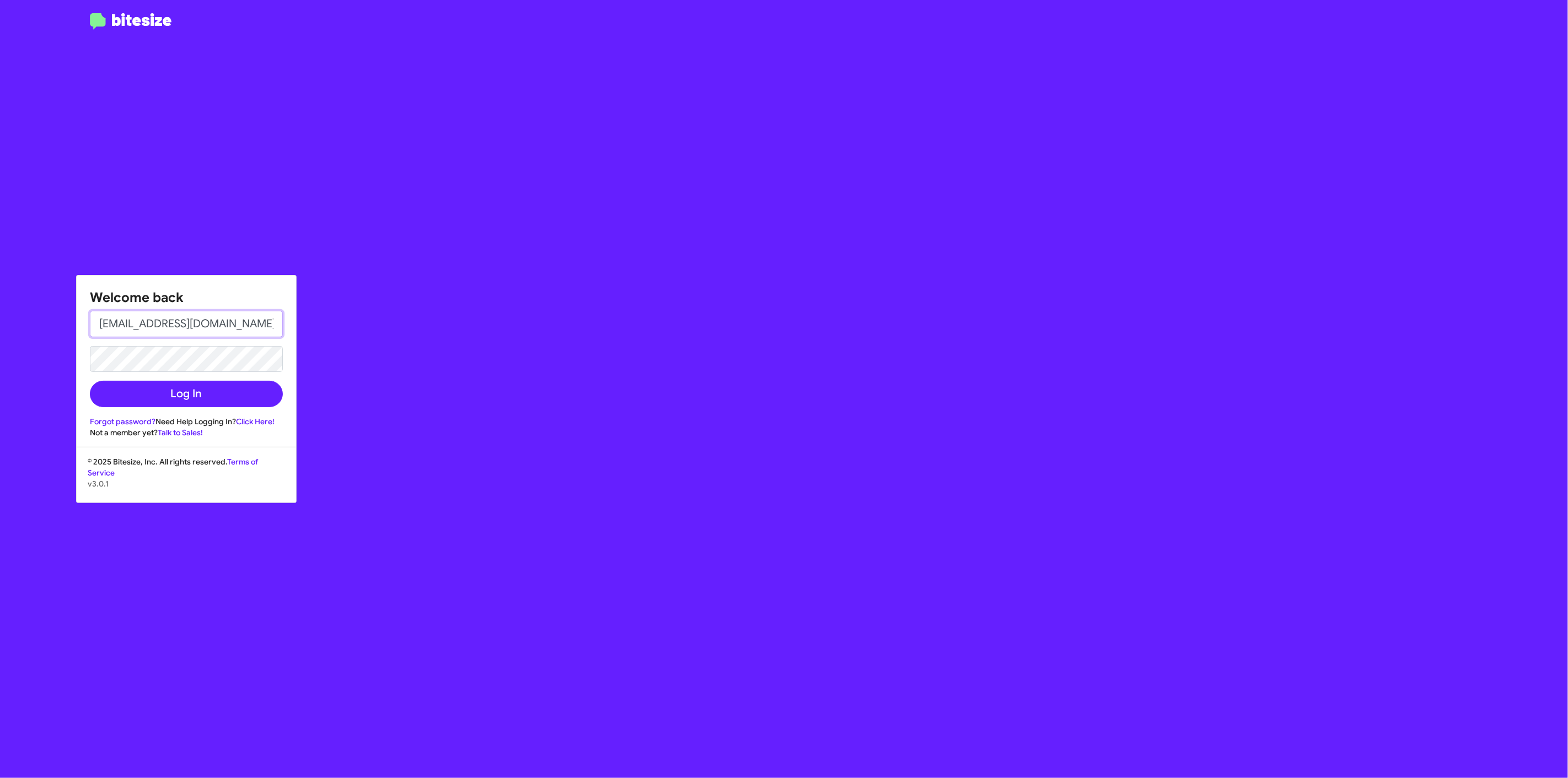
click at [229, 327] on input "jeks.ocampo1717@gmail.com" at bounding box center [187, 324] width 193 height 26
type input "jason@bitesize.co"
click at [181, 401] on button "Log In" at bounding box center [187, 393] width 193 height 26
